Goal: Navigation & Orientation: Go to known website

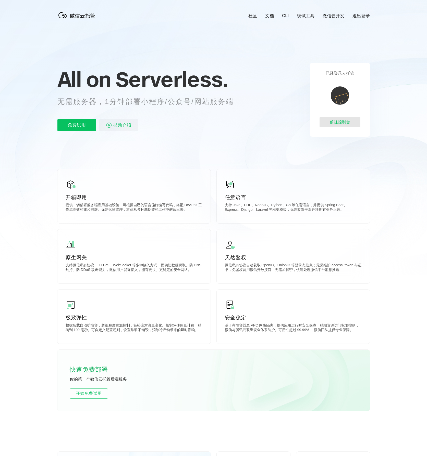
scroll to position [0, 907]
click at [356, 124] on div "前往控制台" at bounding box center [339, 122] width 41 height 10
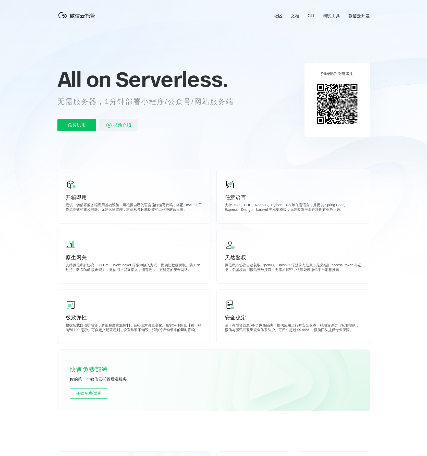
scroll to position [0, 907]
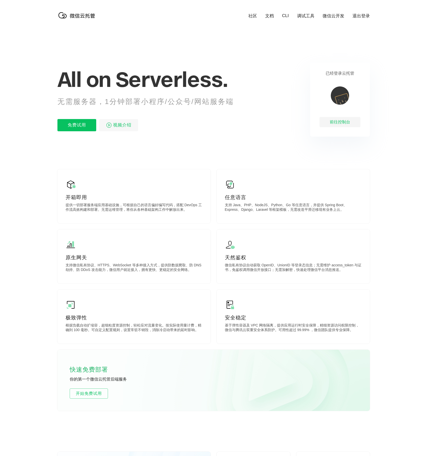
scroll to position [0, 907]
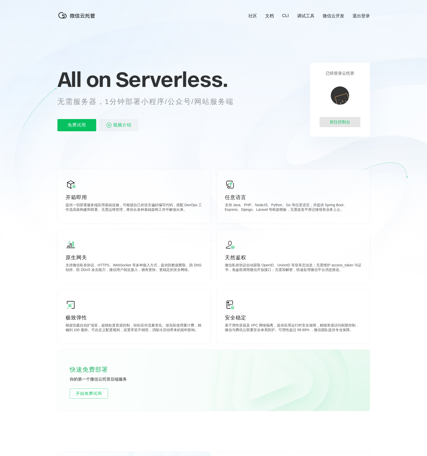
click at [329, 123] on div "前往控制台" at bounding box center [339, 122] width 41 height 10
